Goal: Task Accomplishment & Management: Use online tool/utility

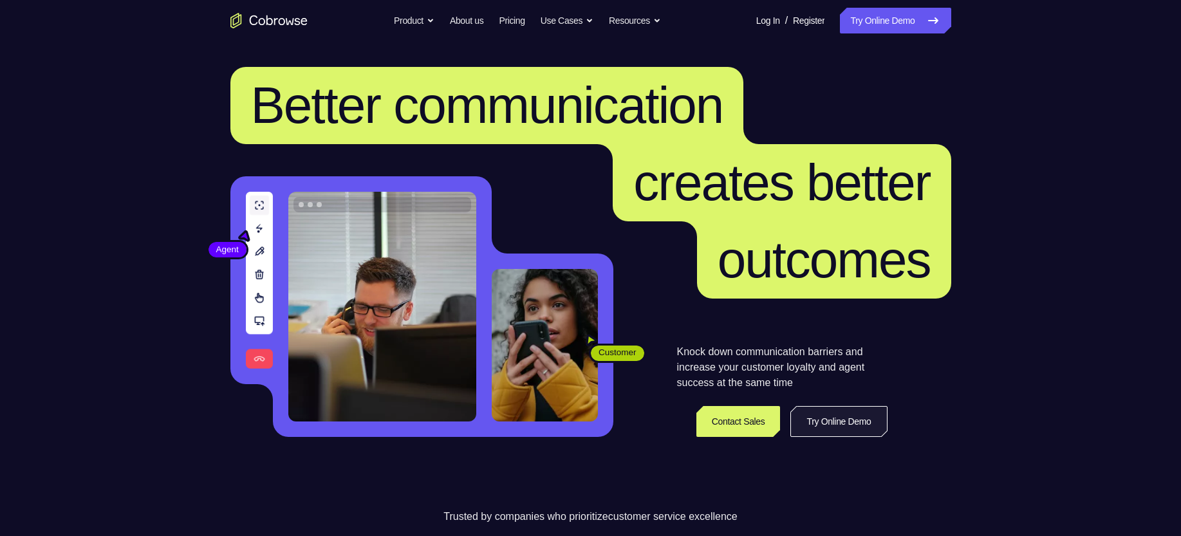
click at [819, 425] on link "Try Online Demo" at bounding box center [838, 421] width 97 height 31
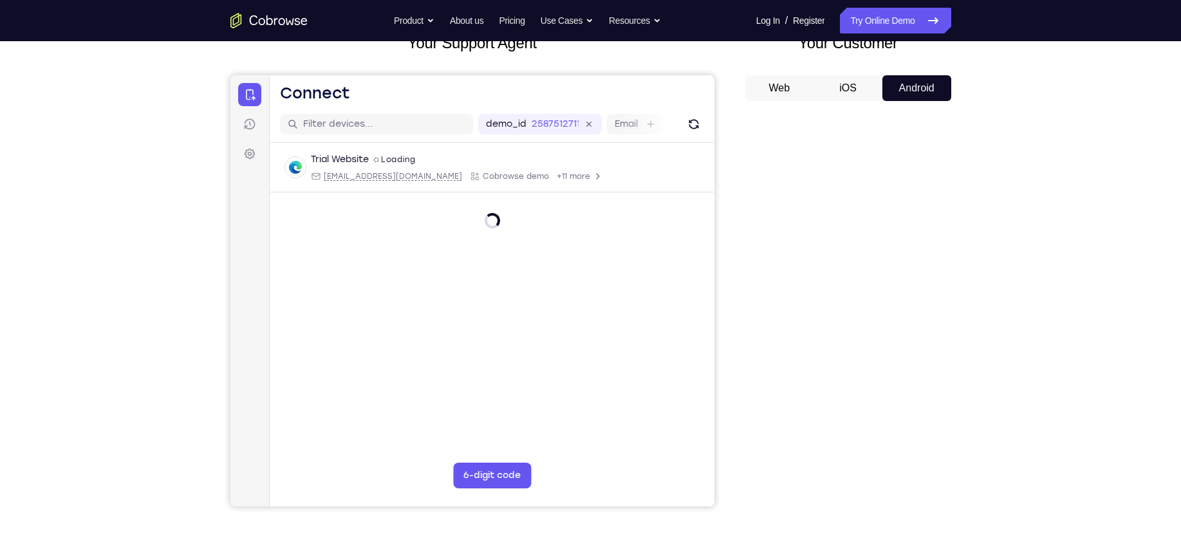
scroll to position [93, 0]
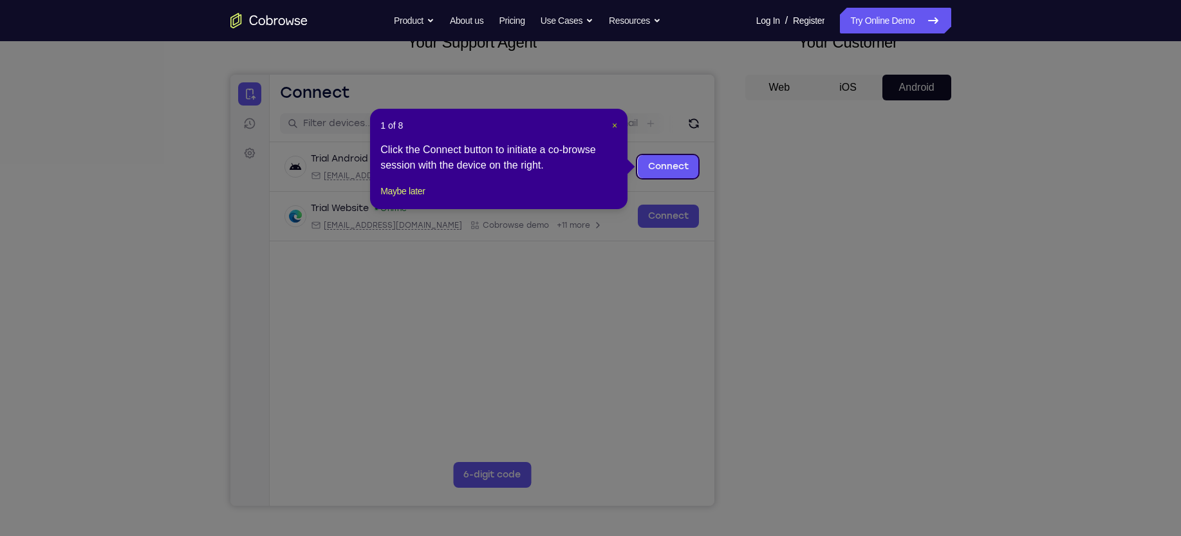
click at [612, 126] on span "×" at bounding box center [614, 125] width 5 height 10
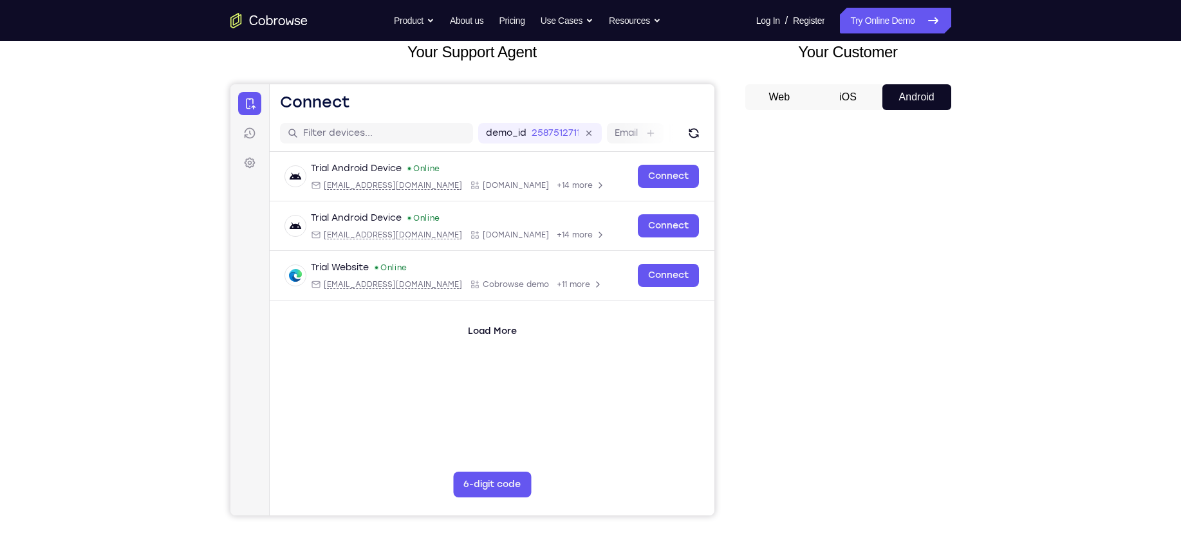
scroll to position [82, 0]
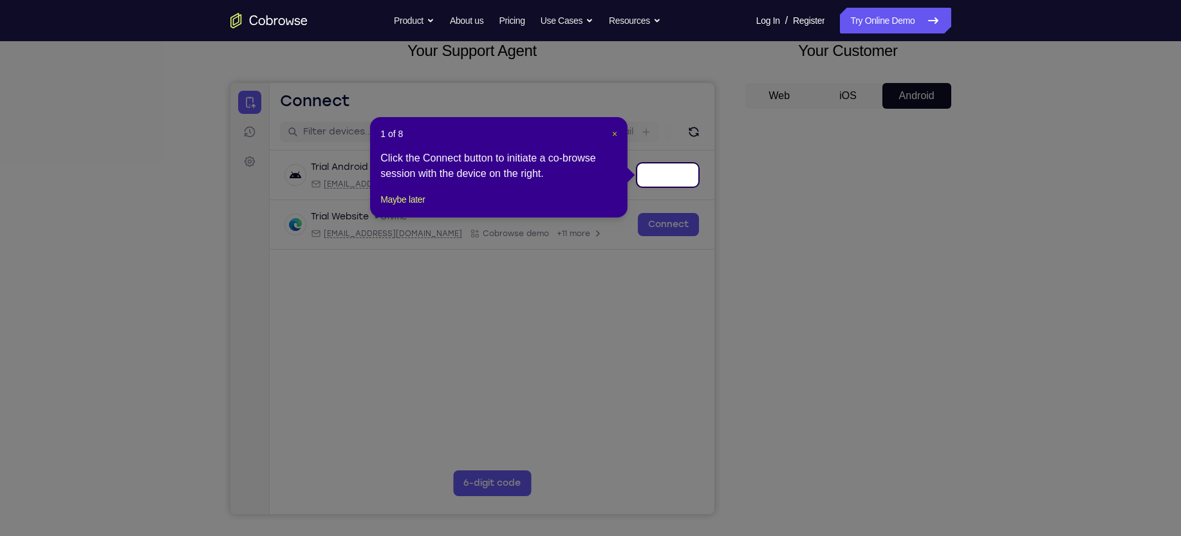
click at [617, 131] on span "×" at bounding box center [614, 134] width 5 height 10
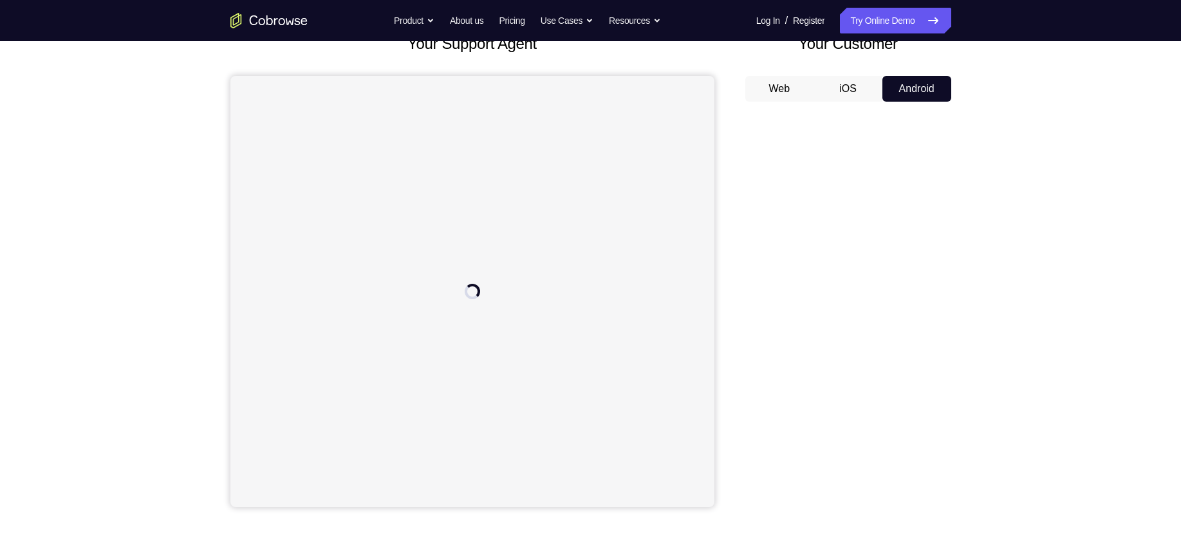
scroll to position [79, 0]
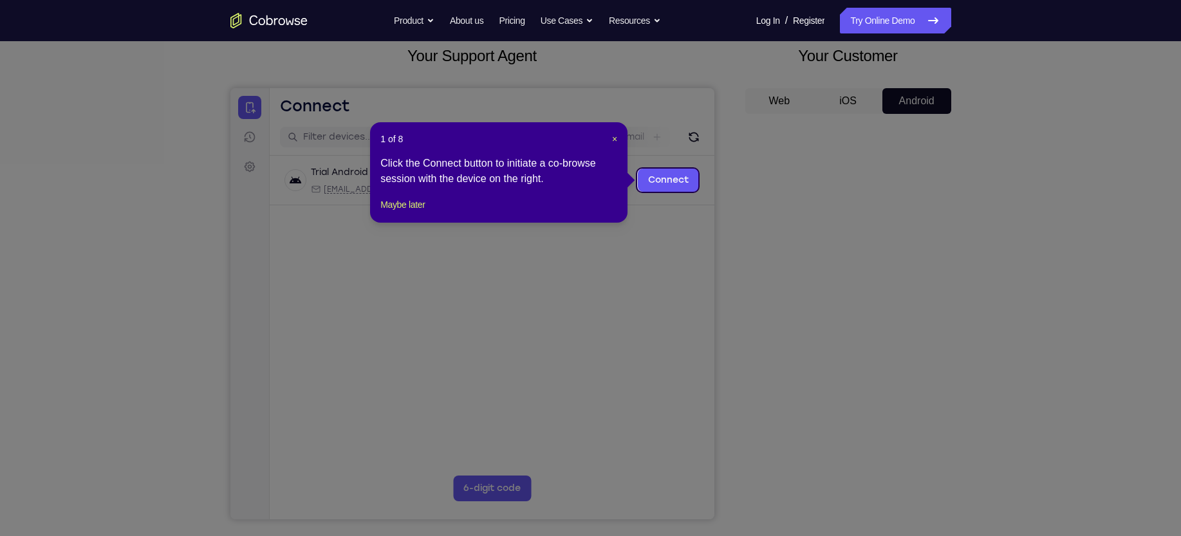
click at [610, 138] on header "1 of 8 ×" at bounding box center [498, 139] width 237 height 13
click at [615, 138] on span "×" at bounding box center [614, 139] width 5 height 10
